Goal: Complete application form

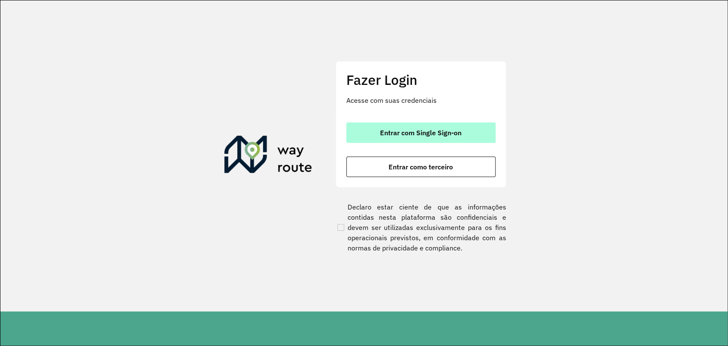
click at [425, 136] on button "Entrar com Single Sign-on" at bounding box center [420, 132] width 149 height 20
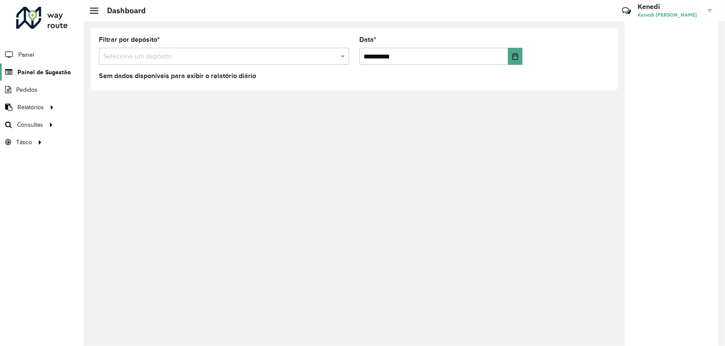
click at [43, 71] on span "Painel de Sugestão" at bounding box center [43, 72] width 53 height 9
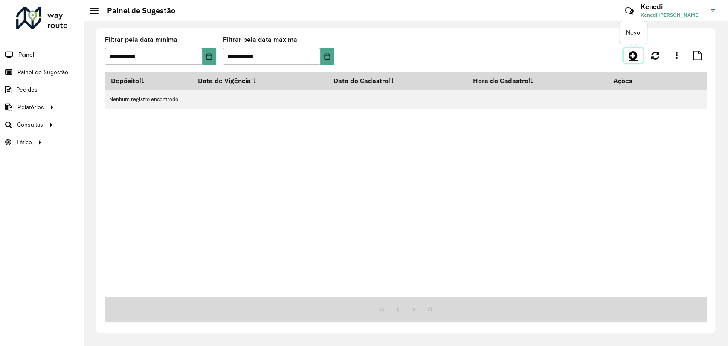
click at [630, 58] on icon at bounding box center [632, 55] width 9 height 10
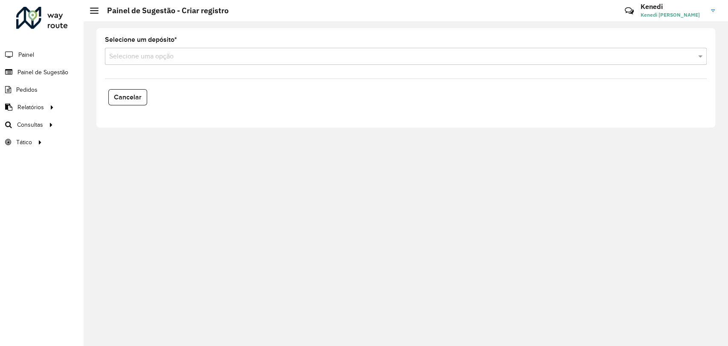
click at [200, 59] on input "text" at bounding box center [397, 57] width 576 height 10
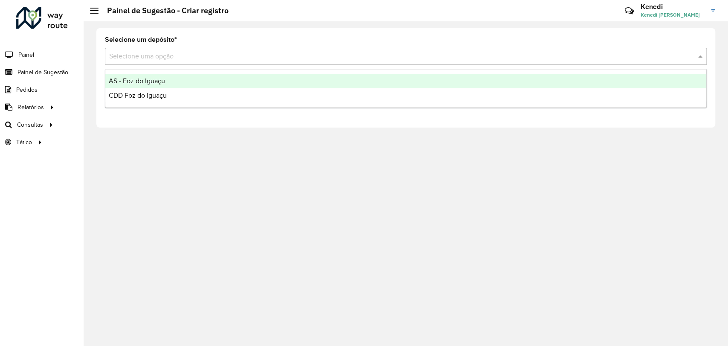
click at [175, 81] on div "AS - Foz do Iguaçu" at bounding box center [405, 81] width 601 height 14
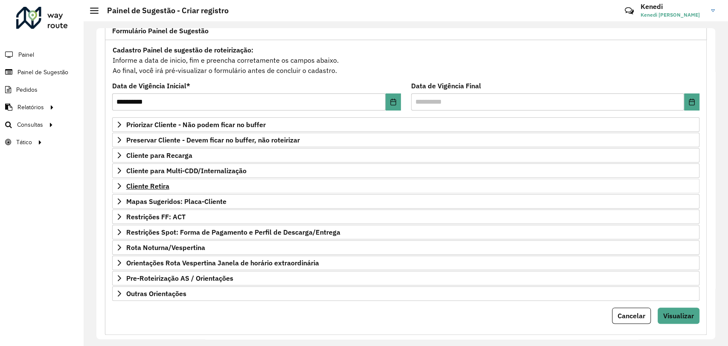
scroll to position [78, 0]
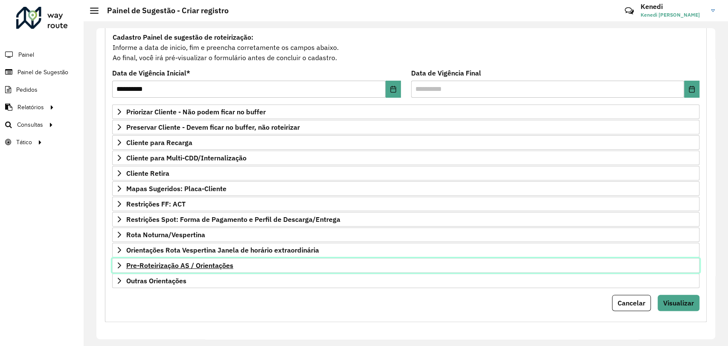
click at [119, 264] on icon at bounding box center [119, 265] width 7 height 7
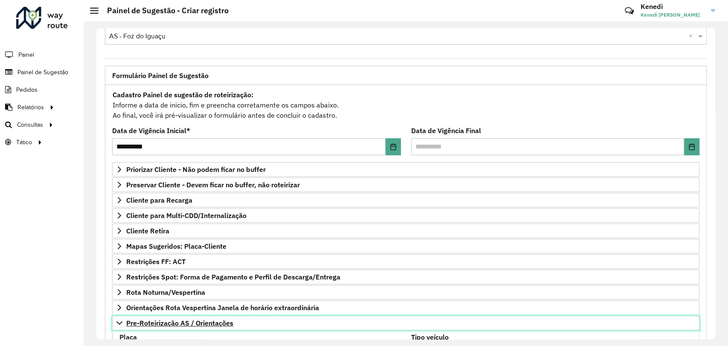
scroll to position [142, 0]
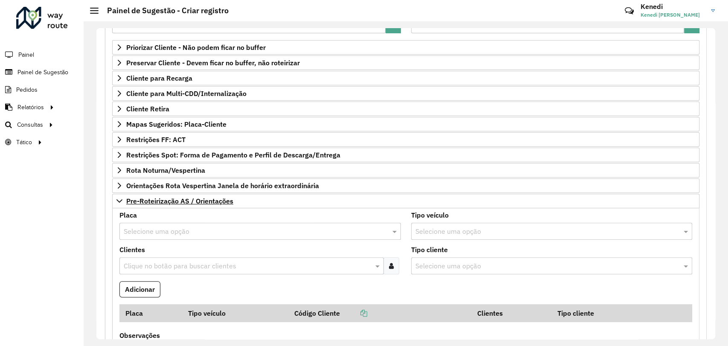
click at [162, 229] on input "text" at bounding box center [252, 231] width 256 height 10
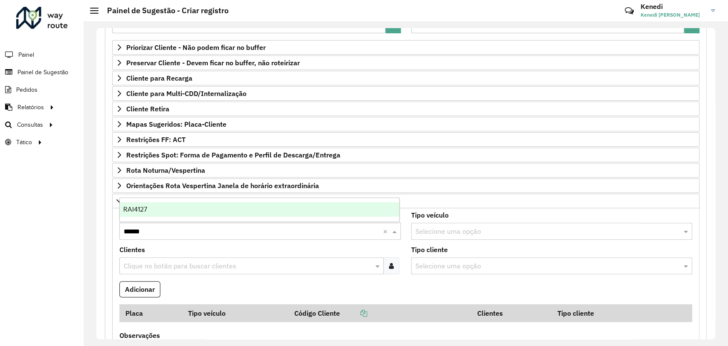
type input "*******"
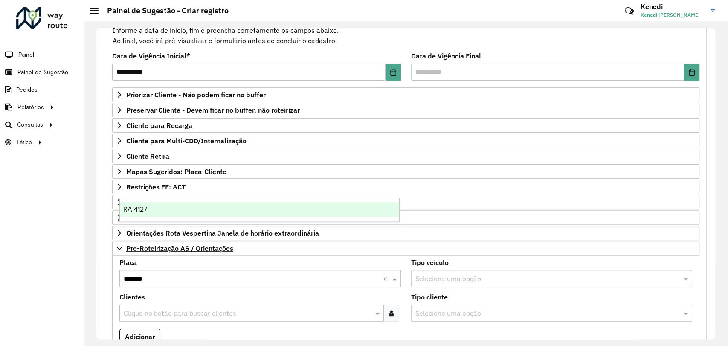
click at [151, 209] on div "RAI4127" at bounding box center [259, 209] width 279 height 14
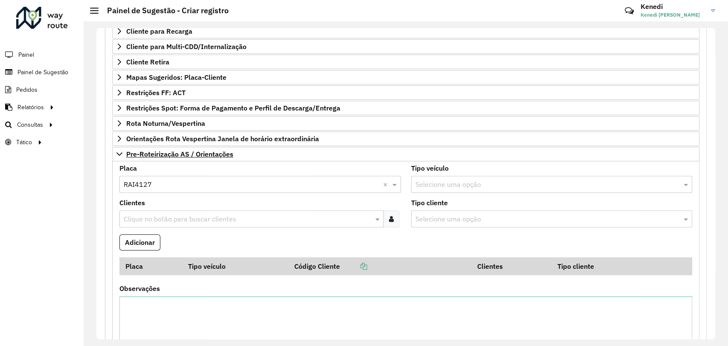
scroll to position [189, 0]
click at [174, 211] on div "Clique no botão para buscar clientes" at bounding box center [251, 218] width 264 height 17
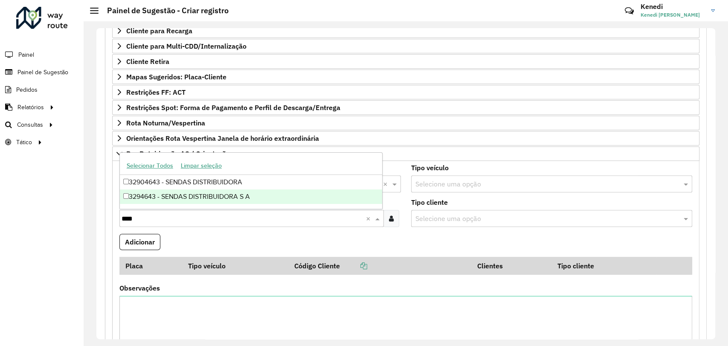
type input "****"
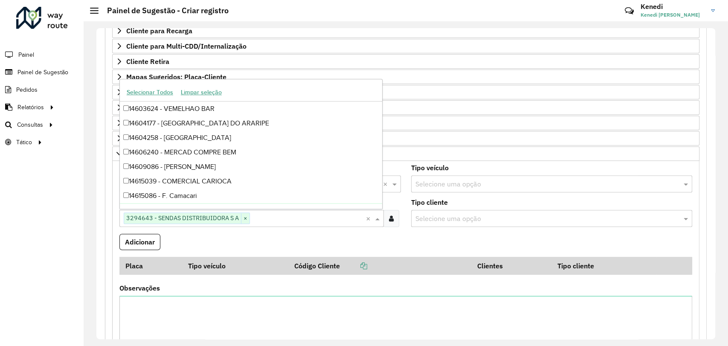
click at [53, 227] on div "Roteirizador AmbevTech Painel Painel de Sugestão Pedidos Relatórios Clientes Cl…" at bounding box center [42, 173] width 84 height 346
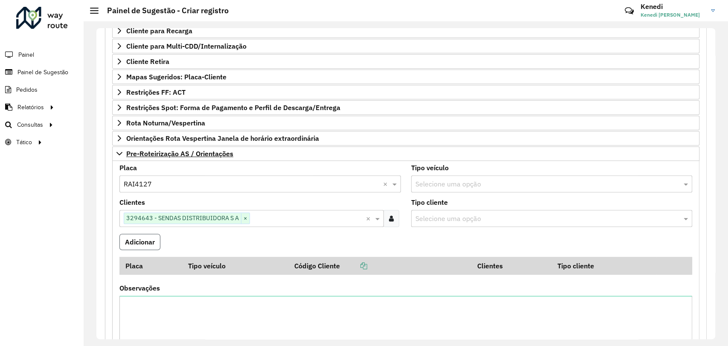
click at [128, 241] on button "Adicionar" at bounding box center [139, 242] width 41 height 16
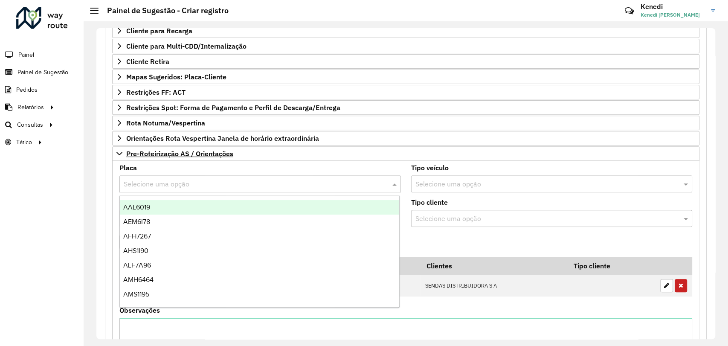
click at [174, 182] on input "text" at bounding box center [252, 184] width 256 height 10
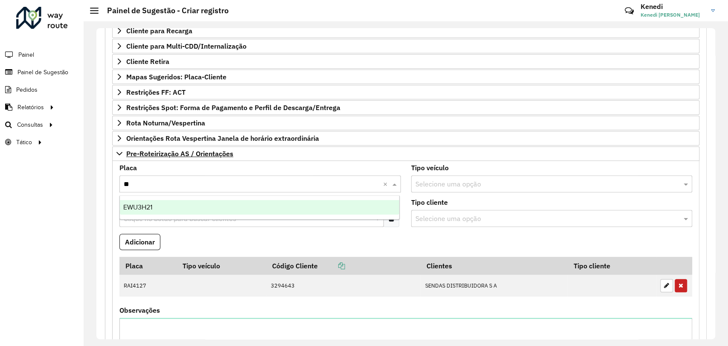
type input "***"
click at [177, 209] on div "EWU3H21" at bounding box center [259, 207] width 279 height 14
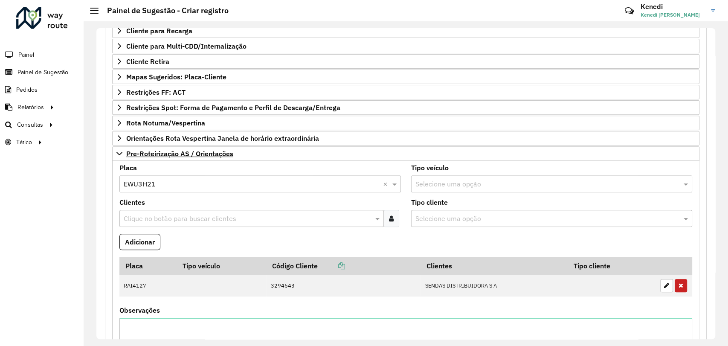
click at [170, 218] on input "text" at bounding box center [248, 219] width 252 height 10
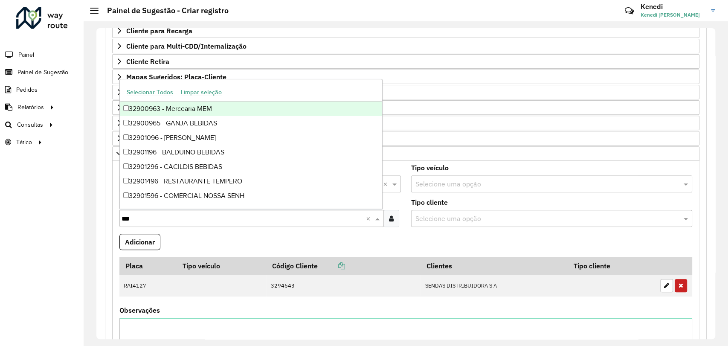
type input "****"
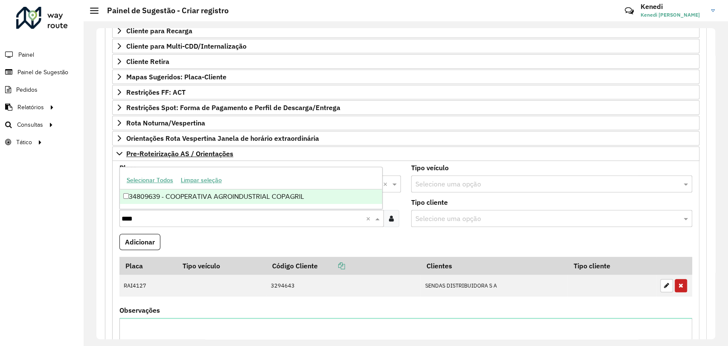
click at [167, 195] on div "34809639 - COOPERATIVA AGROINDUSTRIAL COPAGRIL" at bounding box center [251, 196] width 262 height 14
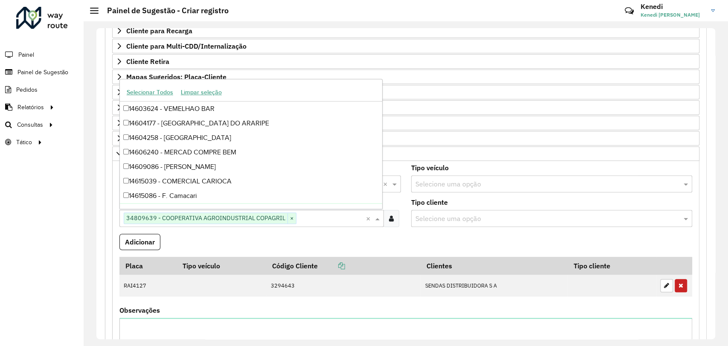
click at [429, 238] on formly-field "Adicionar" at bounding box center [405, 245] width 583 height 23
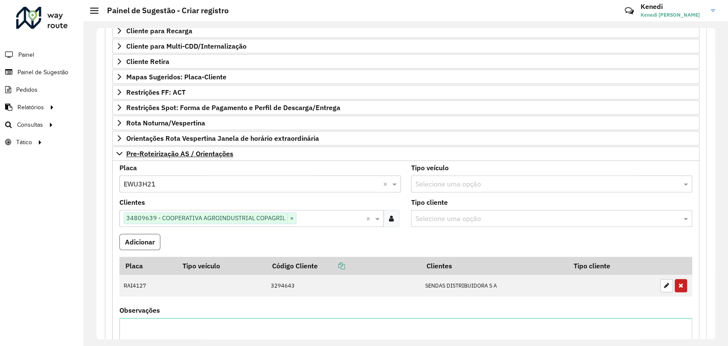
click at [143, 243] on button "Adicionar" at bounding box center [139, 242] width 41 height 16
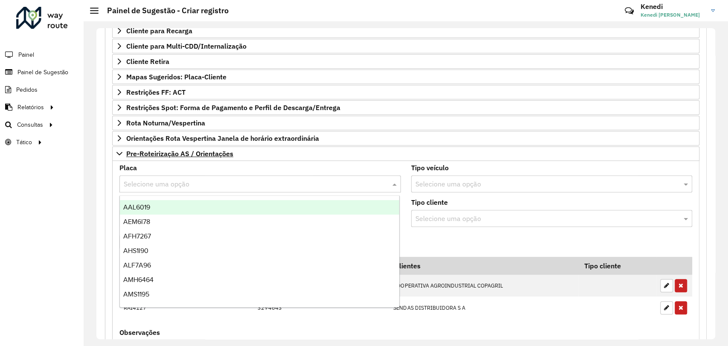
click at [156, 185] on input "text" at bounding box center [252, 184] width 256 height 10
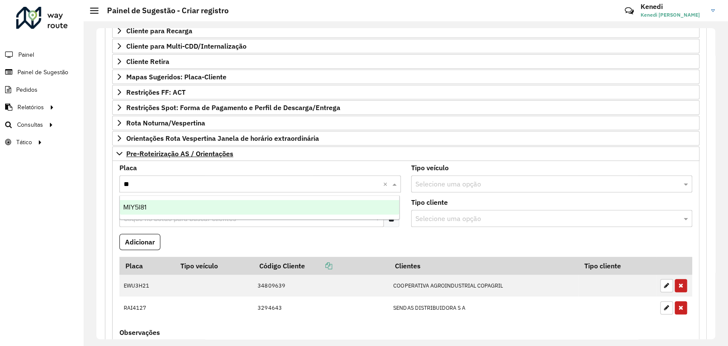
type input "***"
click at [140, 212] on div "MIY5I81" at bounding box center [259, 207] width 279 height 14
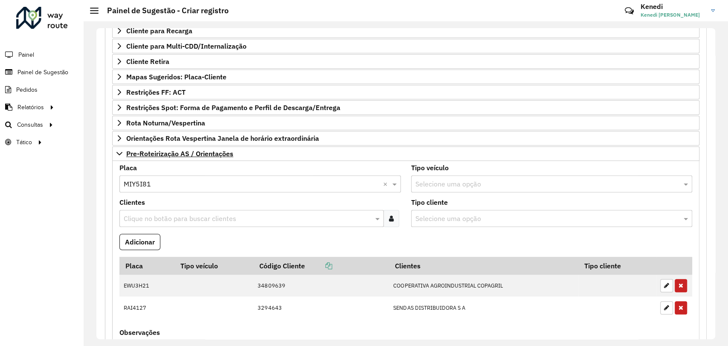
click at [140, 219] on input "text" at bounding box center [248, 219] width 252 height 10
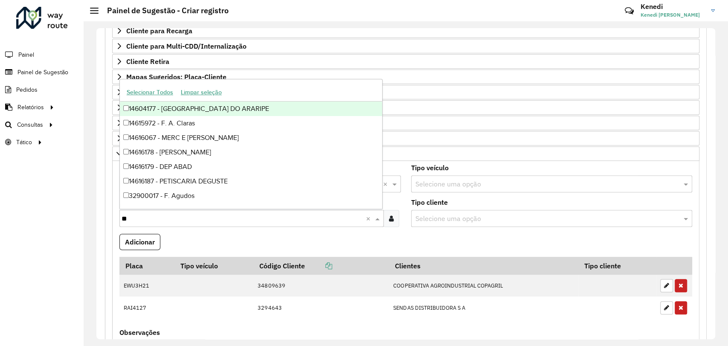
type input "***"
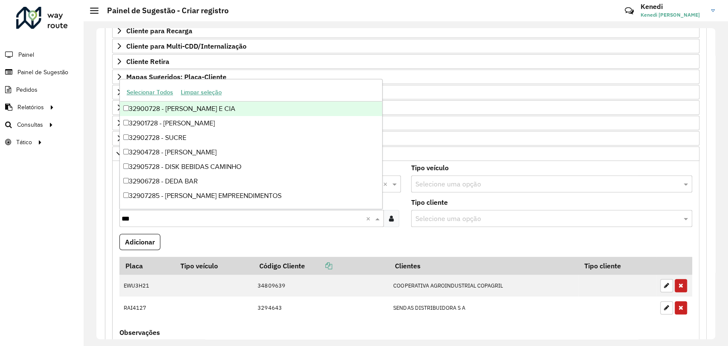
click at [173, 108] on div "32900728 - [PERSON_NAME] E CIA" at bounding box center [251, 108] width 262 height 14
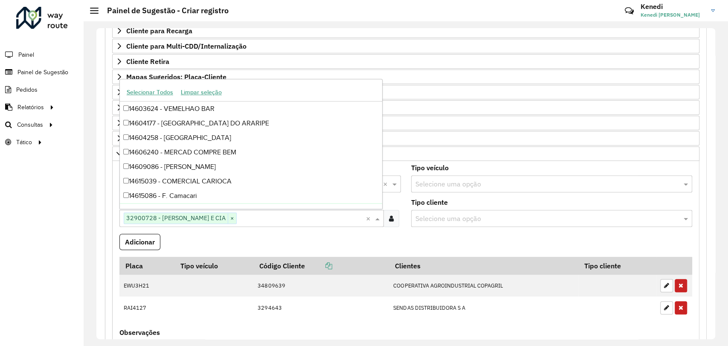
click at [206, 236] on formly-field "Adicionar" at bounding box center [405, 245] width 583 height 23
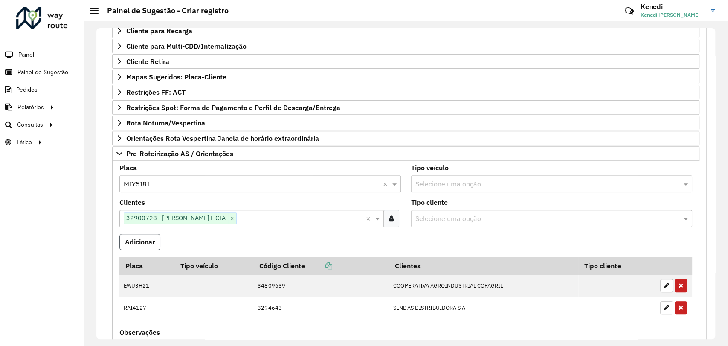
click at [148, 239] on button "Adicionar" at bounding box center [139, 242] width 41 height 16
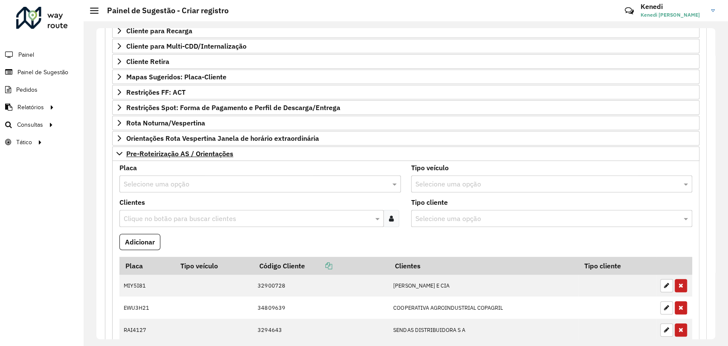
click at [152, 181] on input "text" at bounding box center [252, 184] width 256 height 10
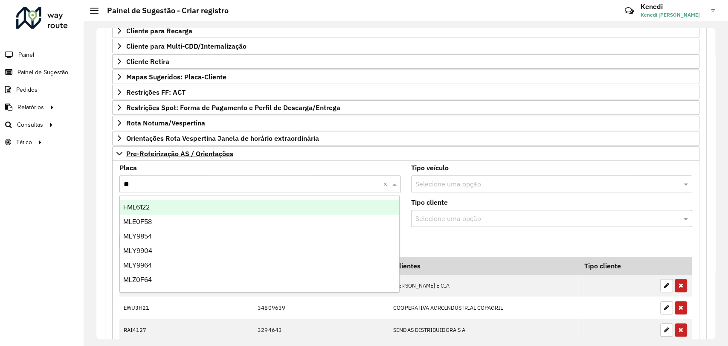
type input "***"
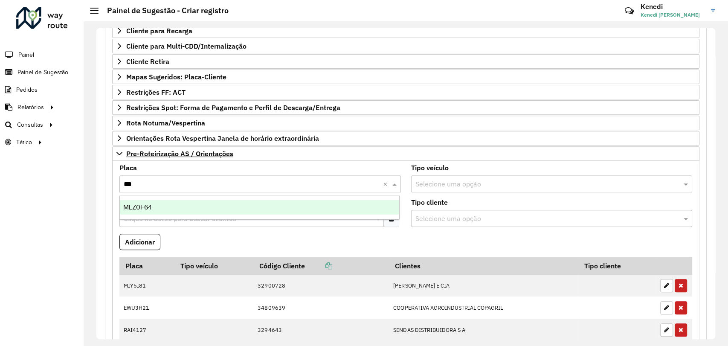
click at [160, 204] on div "MLZ0F64" at bounding box center [259, 207] width 279 height 14
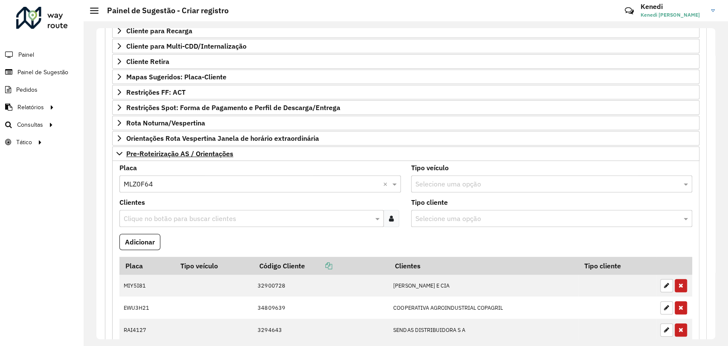
click at [153, 218] on input "text" at bounding box center [248, 219] width 252 height 10
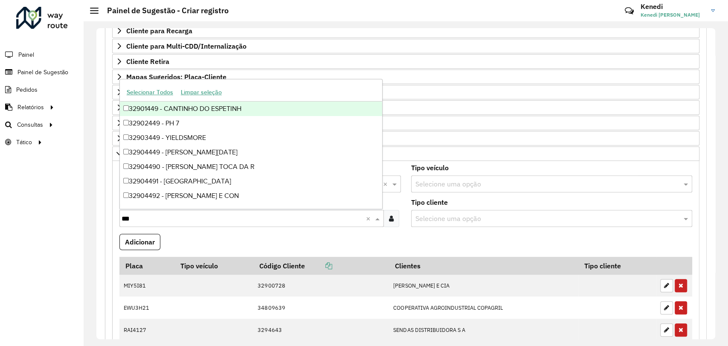
type input "****"
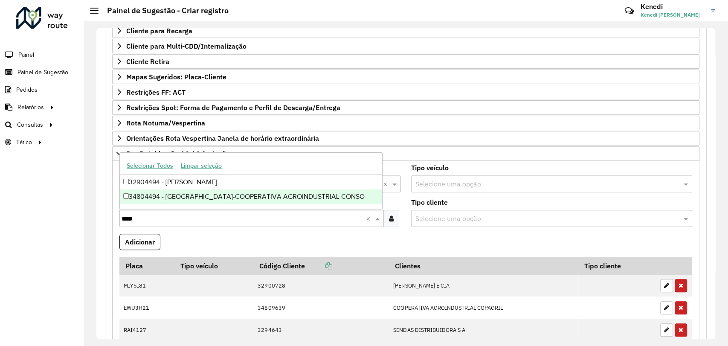
click at [152, 195] on div "34804494 - [GEOGRAPHIC_DATA]-COOPERATIVA AGROINDUSTRIAL CONSO" at bounding box center [251, 196] width 262 height 14
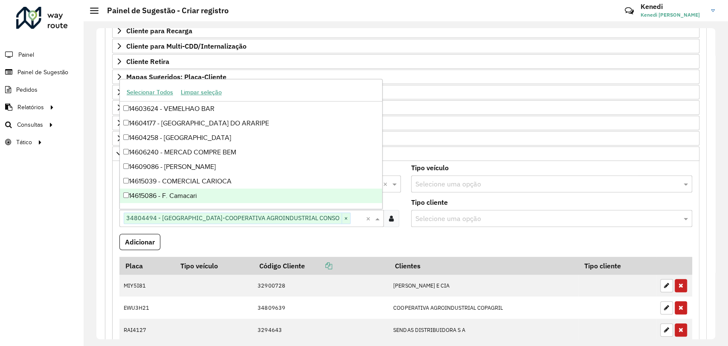
click at [238, 239] on formly-field "Adicionar" at bounding box center [405, 245] width 583 height 23
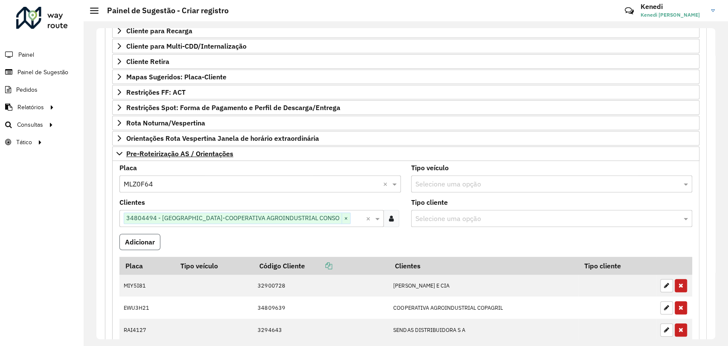
click at [139, 240] on button "Adicionar" at bounding box center [139, 242] width 41 height 16
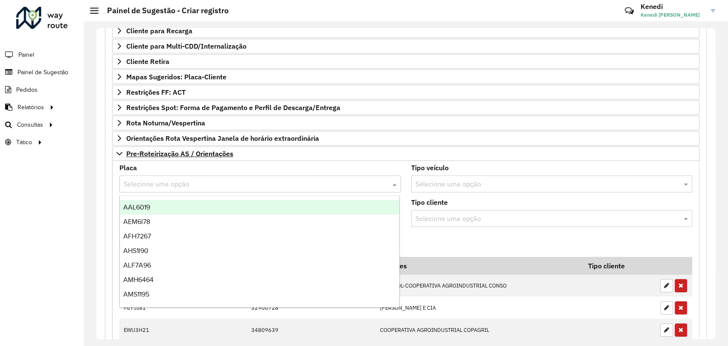
click at [194, 187] on input "text" at bounding box center [252, 184] width 256 height 10
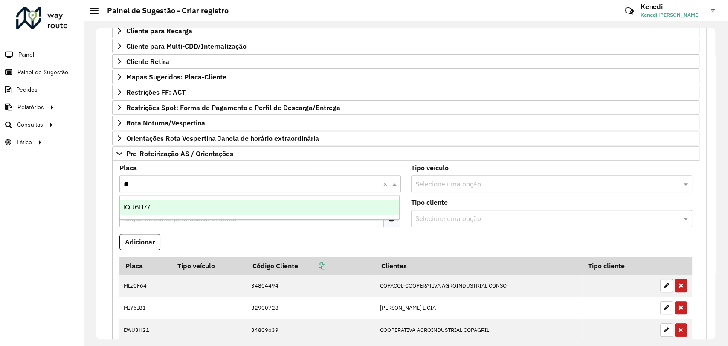
type input "***"
click at [142, 213] on div "IQU6H77" at bounding box center [259, 207] width 279 height 14
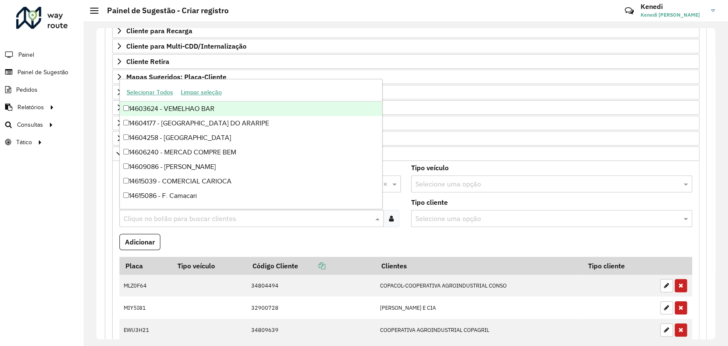
click at [139, 217] on input "text" at bounding box center [248, 219] width 252 height 10
type input "*****"
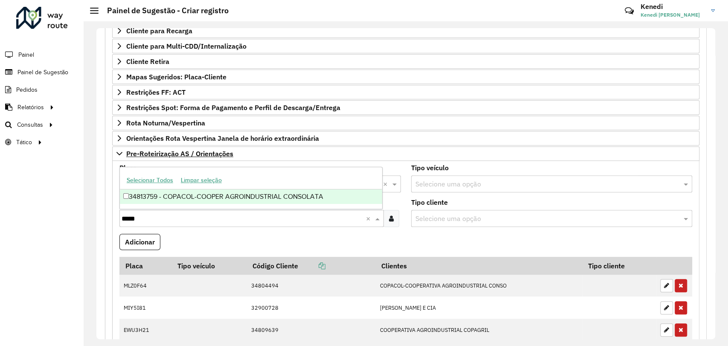
click at [181, 201] on div "34813759 - COPACOL-COOPER AGROINDUSTRIAL CONSOLATA" at bounding box center [251, 196] width 262 height 14
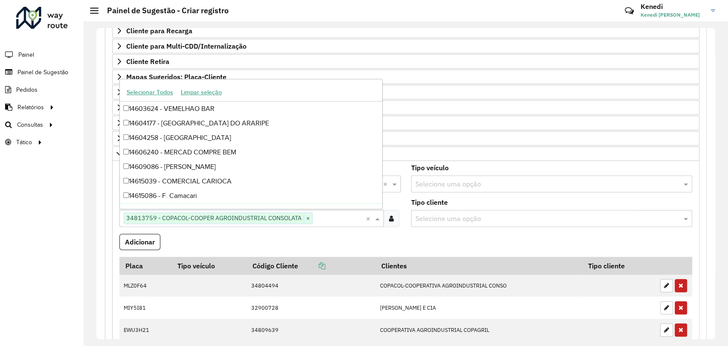
click at [388, 234] on formly-field "Adicionar" at bounding box center [405, 245] width 583 height 23
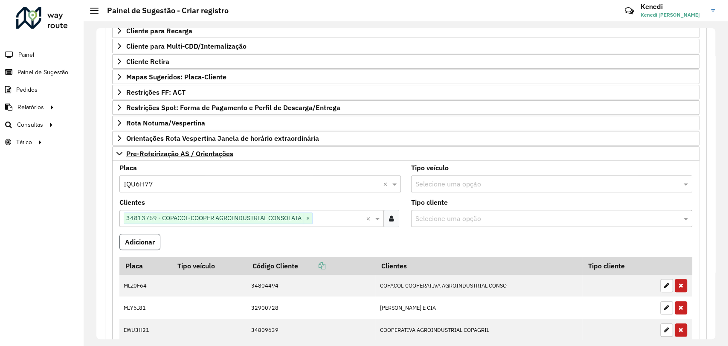
click at [147, 243] on button "Adicionar" at bounding box center [139, 242] width 41 height 16
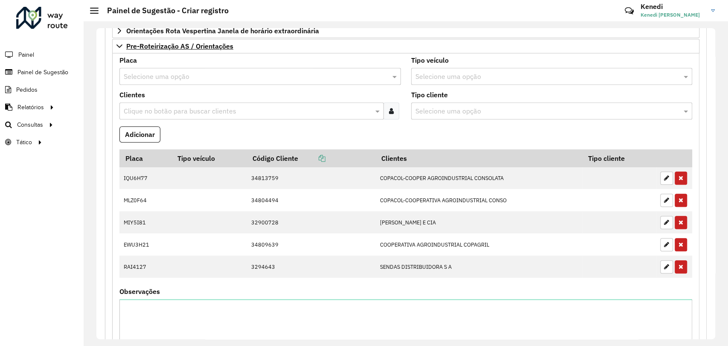
scroll to position [331, 0]
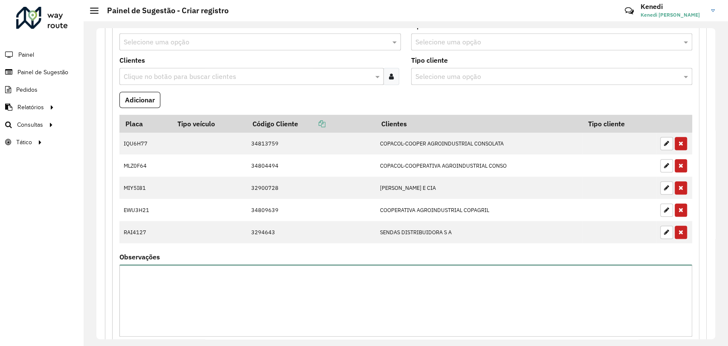
click at [347, 289] on textarea "Observações" at bounding box center [405, 300] width 573 height 72
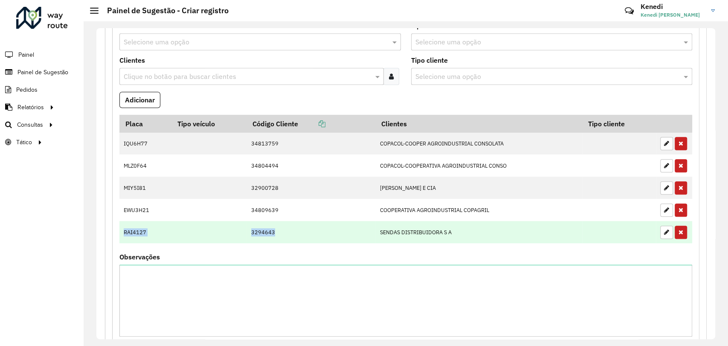
drag, startPoint x: 127, startPoint y: 231, endPoint x: 277, endPoint y: 234, distance: 150.5
click at [277, 234] on tr "RAI4127 3294643 SENDAS DISTRIBUIDORA S A" at bounding box center [405, 232] width 573 height 22
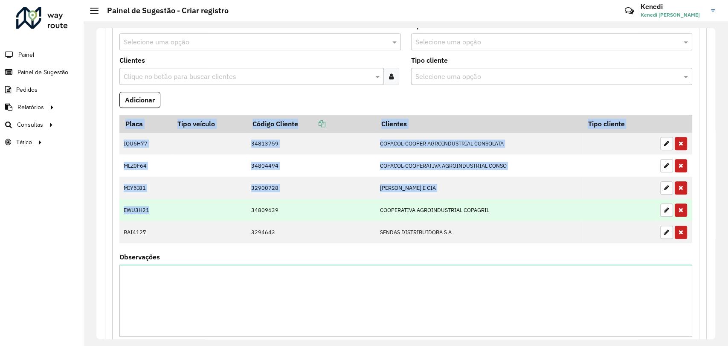
drag, startPoint x: 119, startPoint y: 206, endPoint x: 208, endPoint y: 213, distance: 89.8
click at [190, 211] on formly-field "Placa Tipo veículo Código Cliente Clientes Tipo cliente IQU6H77 34813759 COPACO…" at bounding box center [405, 184] width 583 height 139
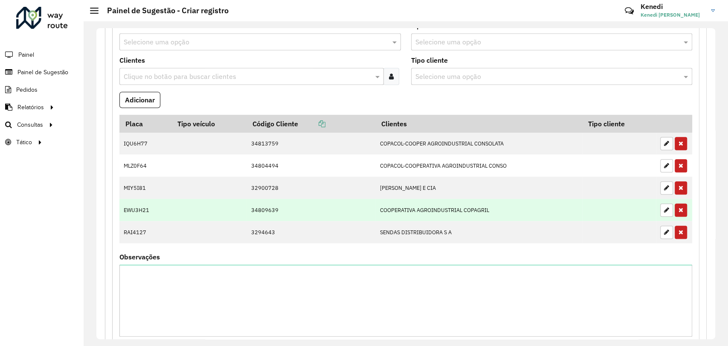
click at [284, 214] on td "34809639" at bounding box center [310, 210] width 129 height 22
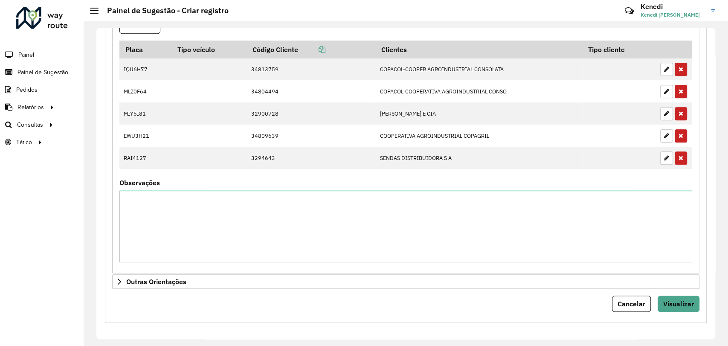
scroll to position [406, 0]
click at [682, 292] on form "**********" at bounding box center [405, 7] width 587 height 608
click at [682, 301] on span "Visualizar" at bounding box center [678, 303] width 31 height 9
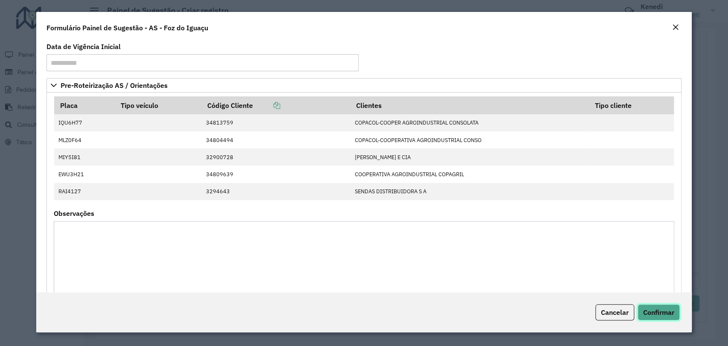
click at [668, 311] on span "Confirmar" at bounding box center [658, 312] width 31 height 9
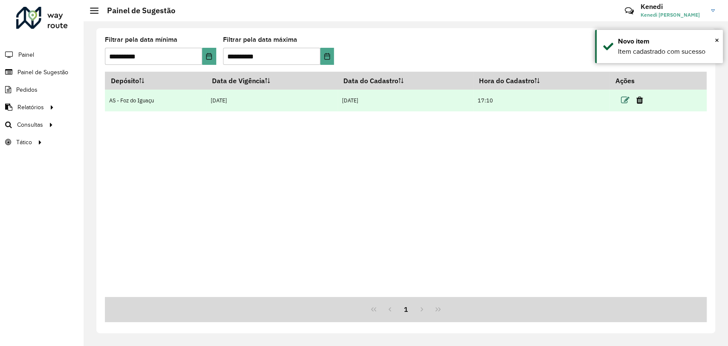
click at [624, 100] on icon at bounding box center [624, 100] width 9 height 9
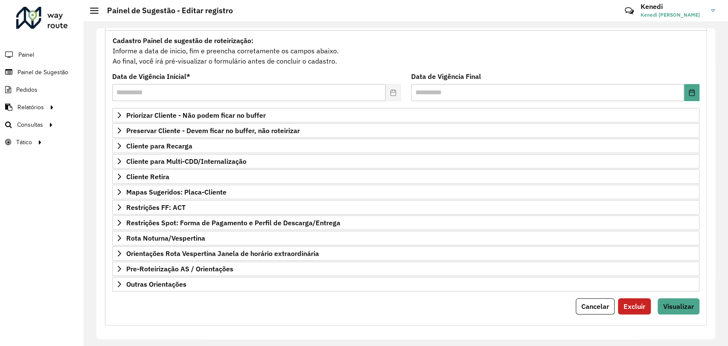
scroll to position [78, 0]
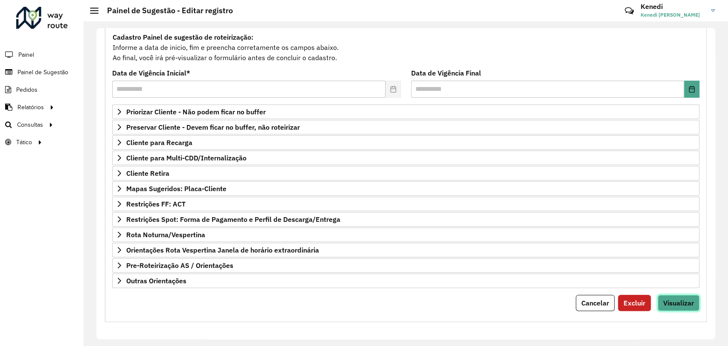
click at [668, 302] on span "Visualizar" at bounding box center [678, 302] width 31 height 9
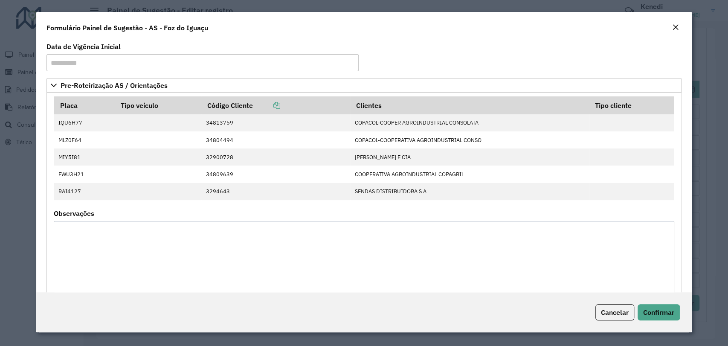
click at [665, 320] on div "Cancelar Confirmar" at bounding box center [363, 312] width 655 height 40
click at [660, 308] on span "Confirmar" at bounding box center [658, 312] width 31 height 9
